Goal: Task Accomplishment & Management: Manage account settings

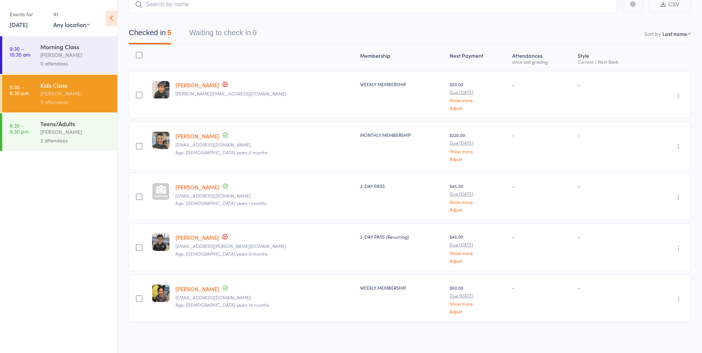
click at [50, 128] on div "[PERSON_NAME]" at bounding box center [75, 132] width 71 height 9
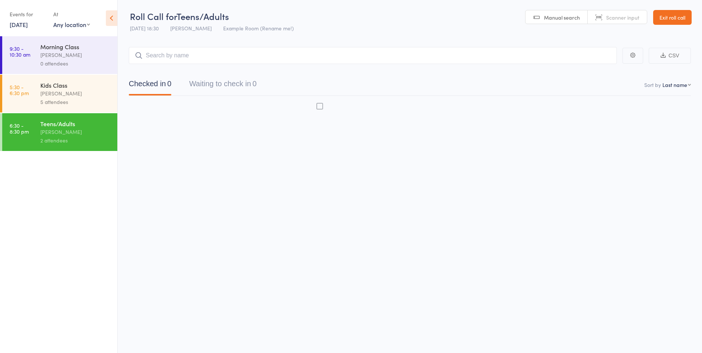
scroll to position [0, 0]
click at [45, 130] on div "[PERSON_NAME]" at bounding box center [75, 132] width 71 height 9
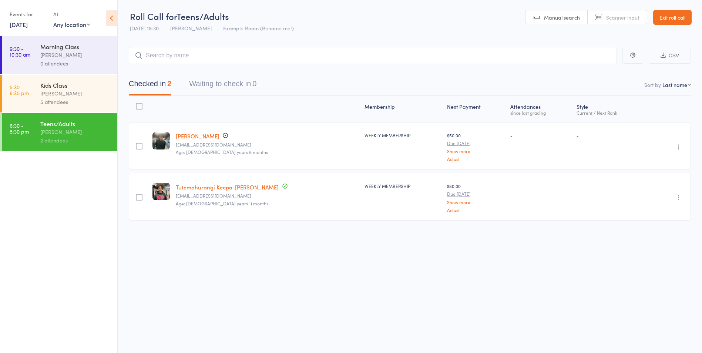
click at [156, 53] on input "search" at bounding box center [373, 55] width 488 height 17
type input "y"
type input "marn"
drag, startPoint x: 602, startPoint y: 74, endPoint x: 596, endPoint y: 75, distance: 5.7
click at [602, 74] on link "Drop in" at bounding box center [597, 70] width 24 height 11
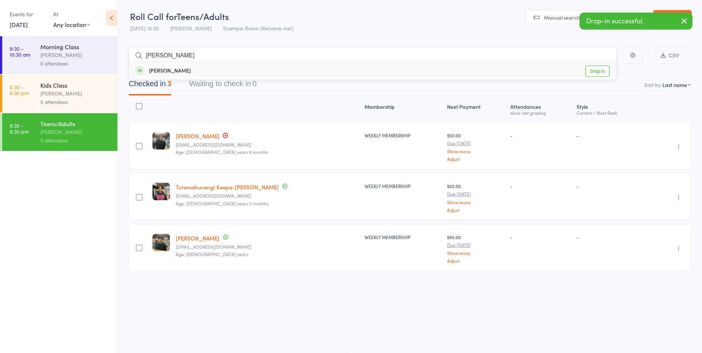
type input "ron"
click at [594, 69] on link "Drop in" at bounding box center [597, 70] width 24 height 11
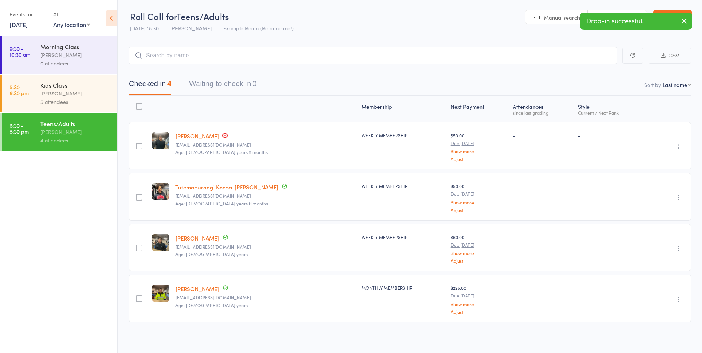
click at [683, 16] on icon "button" at bounding box center [684, 20] width 9 height 9
click at [282, 58] on input "search" at bounding box center [373, 55] width 488 height 17
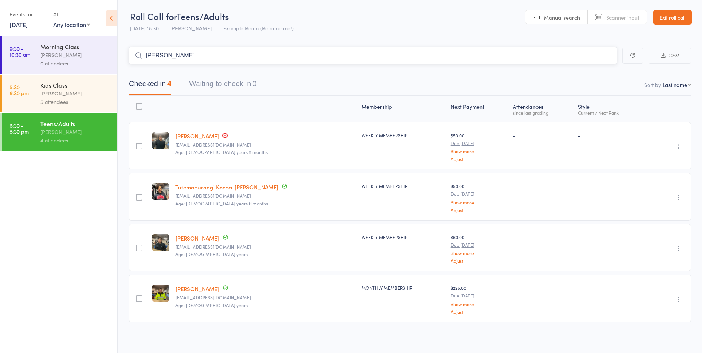
type input "peter"
click at [513, 59] on input "peter" at bounding box center [373, 55] width 488 height 17
type input "dang"
click at [592, 87] on link "Drop in" at bounding box center [597, 88] width 24 height 11
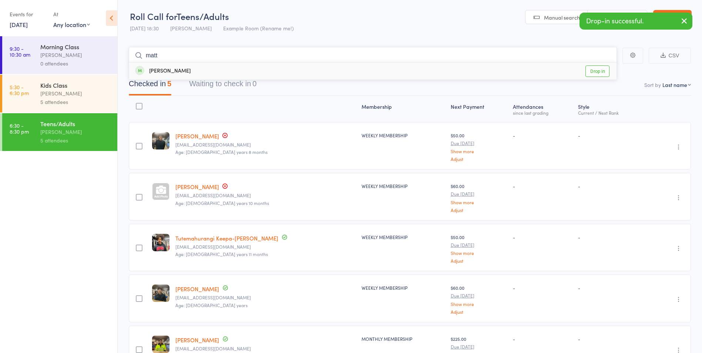
type input "matt"
click at [603, 69] on link "Drop in" at bounding box center [597, 70] width 24 height 11
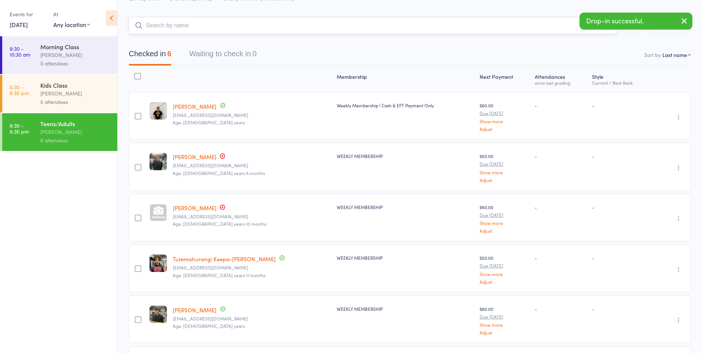
scroll to position [0, 0]
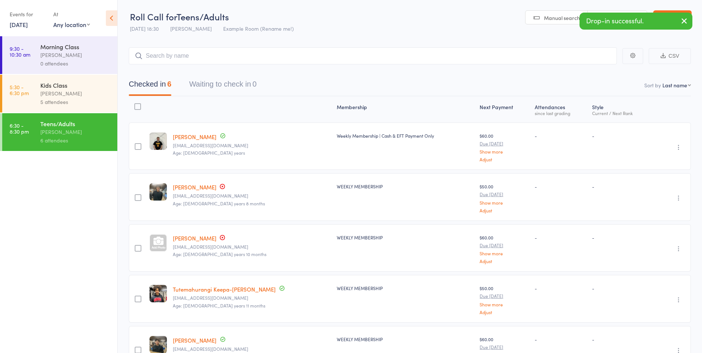
click at [686, 18] on icon "button" at bounding box center [684, 20] width 9 height 9
click at [681, 19] on link "Exit roll call" at bounding box center [672, 17] width 38 height 15
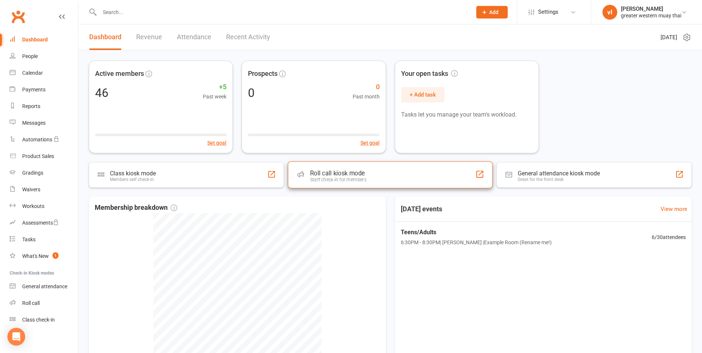
click at [336, 173] on div "Roll call kiosk mode" at bounding box center [338, 172] width 56 height 7
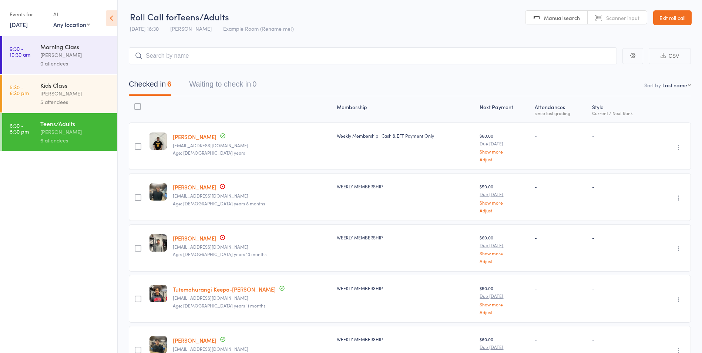
click at [174, 59] on input "search" at bounding box center [373, 55] width 488 height 17
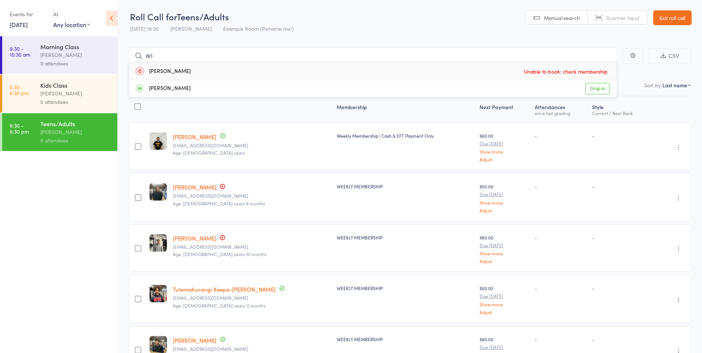
type input "a"
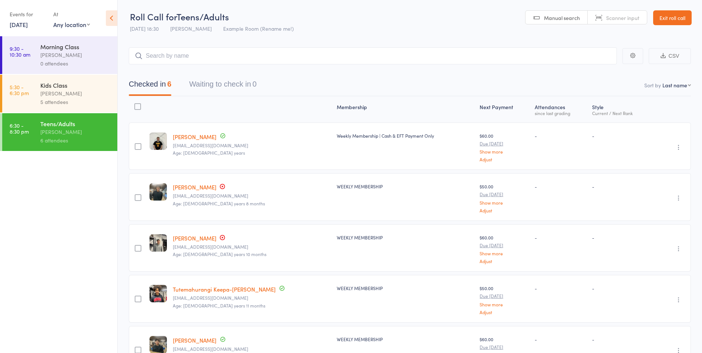
click at [673, 24] on link "Exit roll call" at bounding box center [672, 17] width 38 height 15
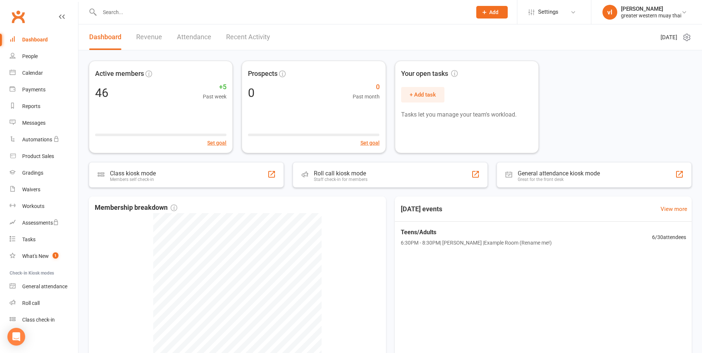
click at [433, 188] on div "Active members 46 +5 Past week Set goal Prospects 0 0 Past month Set goal Your …" at bounding box center [389, 227] width 623 height 354
click at [443, 176] on div "Roll call kiosk mode Staff check-in for members" at bounding box center [390, 174] width 205 height 27
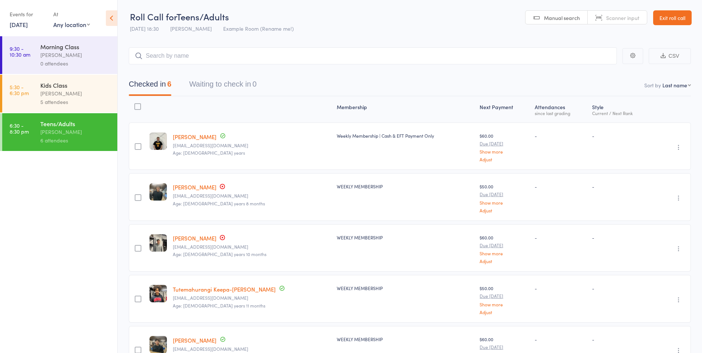
click at [62, 93] on div "[PERSON_NAME]" at bounding box center [75, 93] width 71 height 9
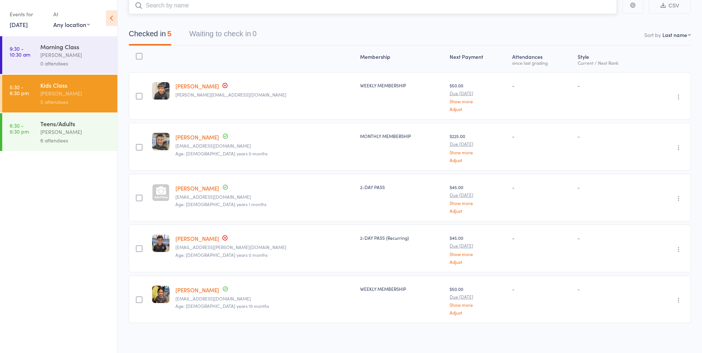
scroll to position [51, 0]
click at [191, 235] on link "[PERSON_NAME]" at bounding box center [197, 237] width 44 height 8
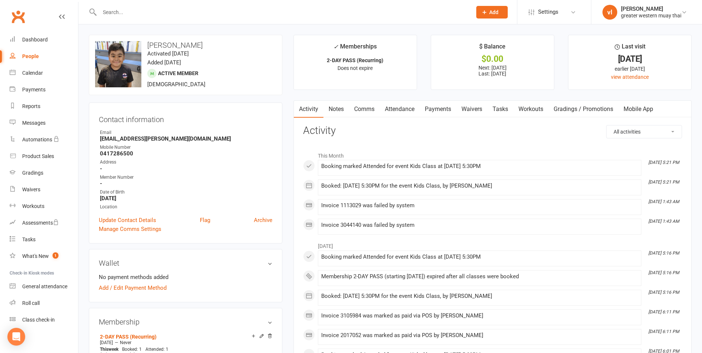
click at [420, 96] on main "✓ Memberships 2-DAY PASS (Recurring) Does not expire $ Balance $0.00 Next: [DAT…" at bounding box center [492, 359] width 409 height 649
click at [437, 113] on link "Payments" at bounding box center [438, 109] width 37 height 17
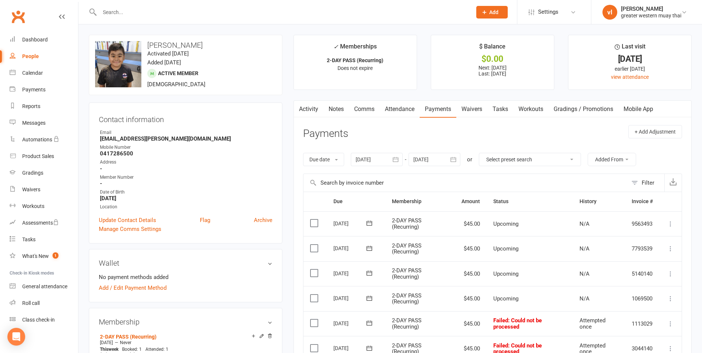
scroll to position [74, 0]
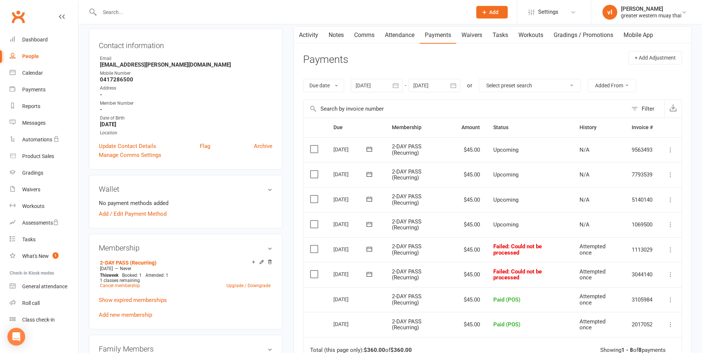
click at [319, 273] on label at bounding box center [315, 273] width 10 height 7
click at [315, 270] on input "checkbox" at bounding box center [312, 270] width 5 height 0
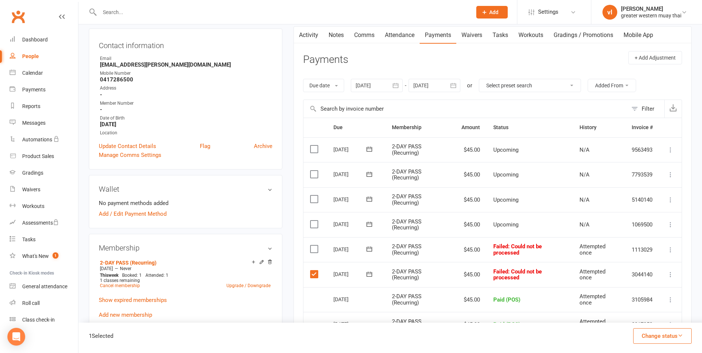
click at [319, 251] on label at bounding box center [315, 248] width 10 height 7
click at [315, 245] on input "checkbox" at bounding box center [312, 245] width 5 height 0
click at [311, 248] on label at bounding box center [315, 248] width 10 height 7
click at [311, 245] on input "checkbox" at bounding box center [312, 245] width 5 height 0
click at [369, 251] on icon at bounding box center [369, 248] width 7 height 7
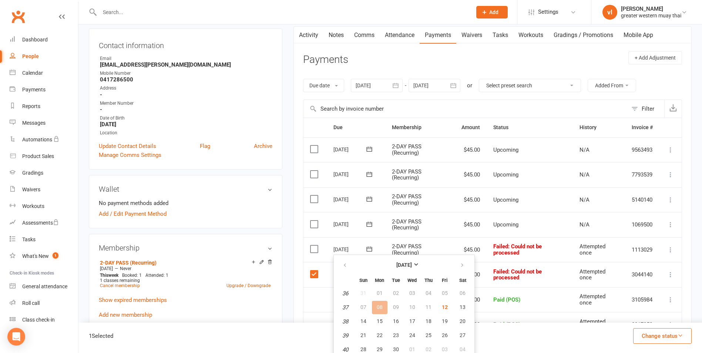
click at [398, 230] on span "2-DAY PASS (Recurring)" at bounding box center [407, 224] width 30 height 13
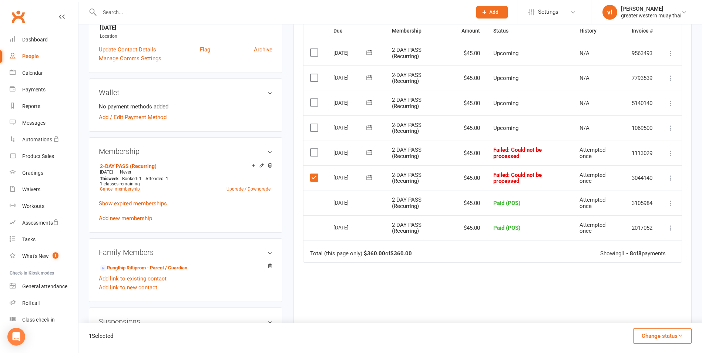
scroll to position [185, 0]
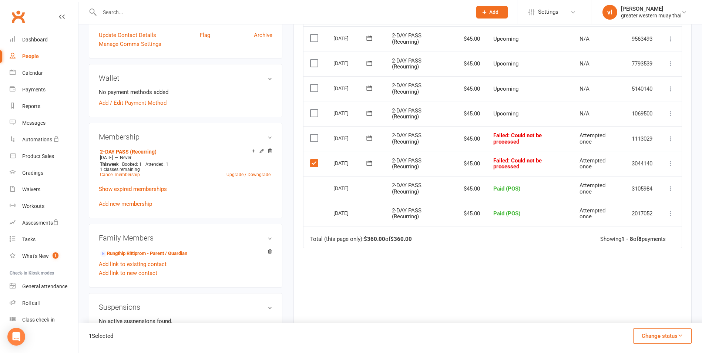
click at [670, 339] on button "Change status" at bounding box center [662, 336] width 58 height 16
click at [641, 299] on link "Paid (Other)" at bounding box center [654, 301] width 73 height 15
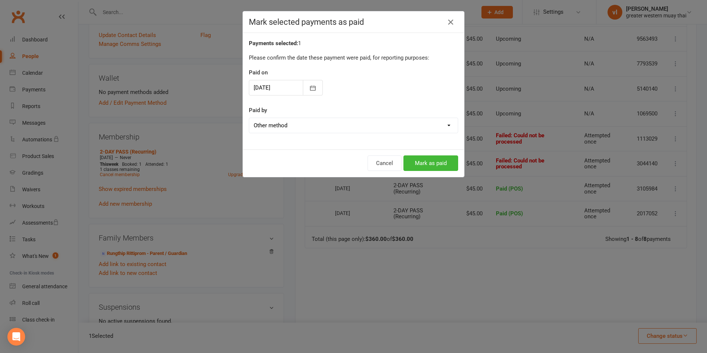
click at [387, 153] on div "Cancel Mark as paid" at bounding box center [353, 162] width 221 height 27
click at [383, 159] on button "Cancel" at bounding box center [385, 163] width 34 height 16
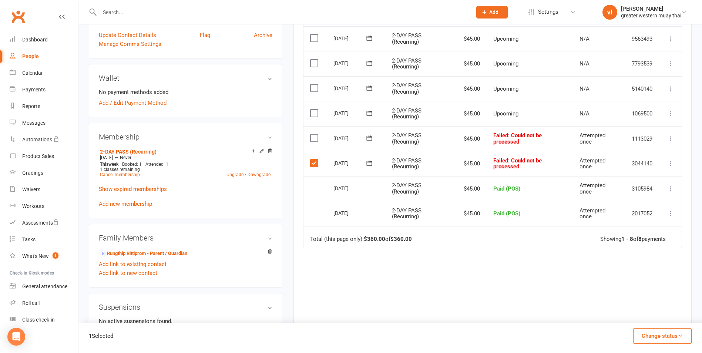
click at [676, 339] on button "Change status" at bounding box center [662, 336] width 58 height 16
click at [649, 320] on link "Skipped" at bounding box center [654, 316] width 73 height 15
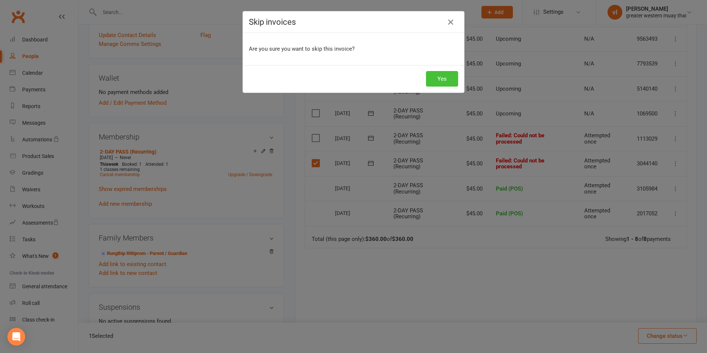
click at [431, 74] on button "Yes" at bounding box center [442, 79] width 32 height 16
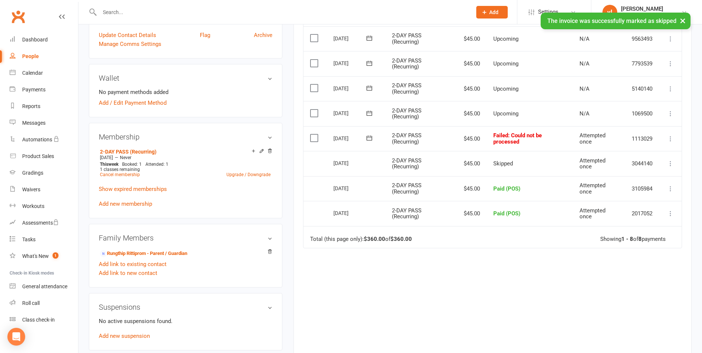
click at [311, 137] on label at bounding box center [315, 137] width 10 height 7
click at [311, 134] on input "checkbox" at bounding box center [312, 134] width 5 height 0
click at [654, 334] on button "Change status" at bounding box center [662, 336] width 58 height 16
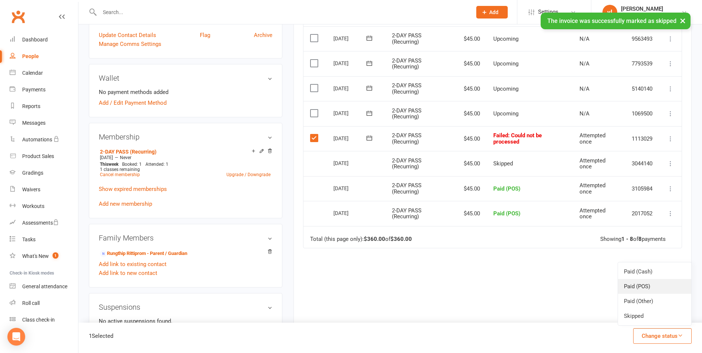
click at [660, 282] on link "Paid (POS)" at bounding box center [654, 286] width 73 height 15
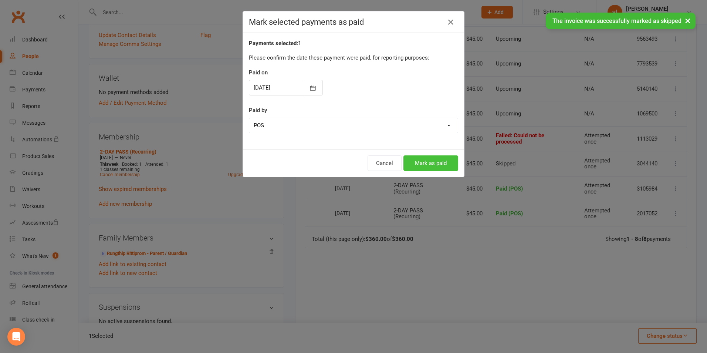
click at [437, 166] on button "Mark as paid" at bounding box center [431, 163] width 55 height 16
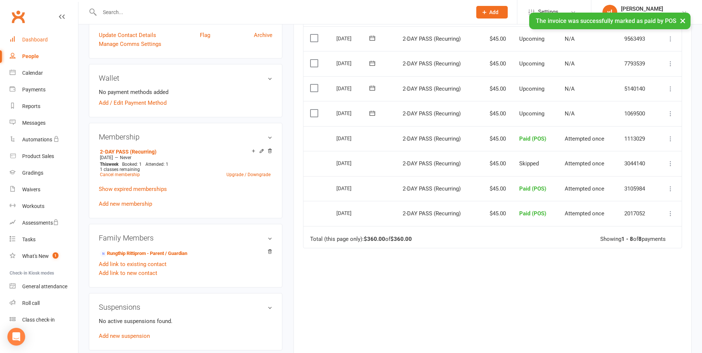
click at [37, 44] on link "Dashboard" at bounding box center [44, 39] width 68 height 17
